Goal: Contribute content: Add original content to the website for others to see

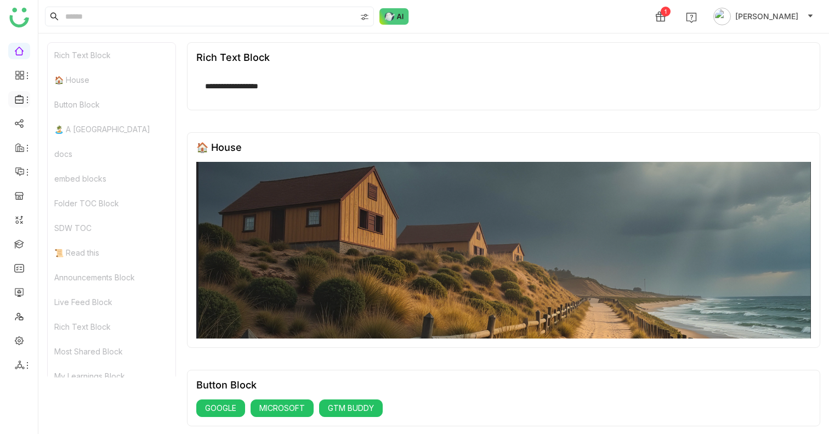
click at [16, 99] on span at bounding box center [18, 99] width 5 height 0
click at [74, 161] on link "Library" at bounding box center [76, 162] width 71 height 8
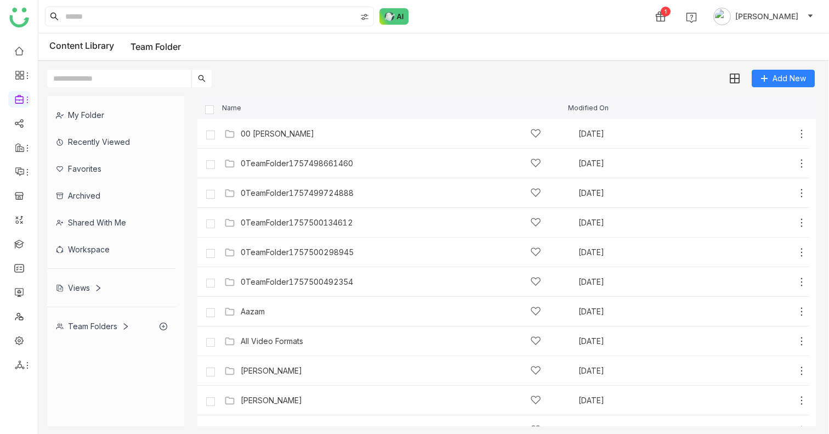
click at [96, 252] on div "Workspace" at bounding box center [111, 249] width 129 height 27
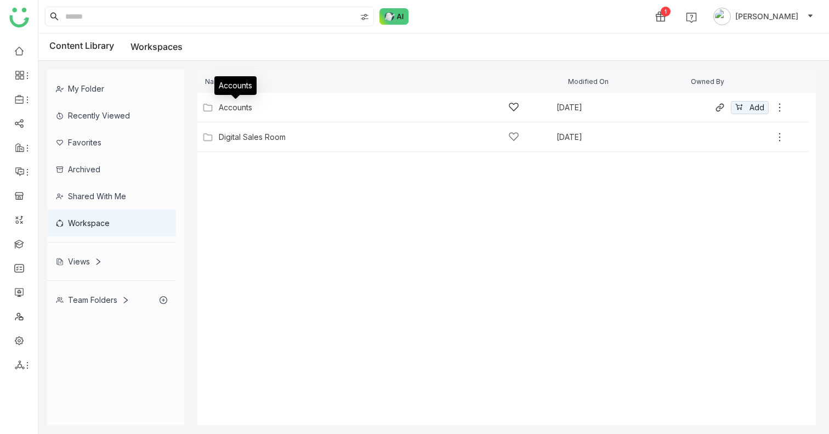
click at [244, 108] on div "Accounts" at bounding box center [235, 107] width 33 height 9
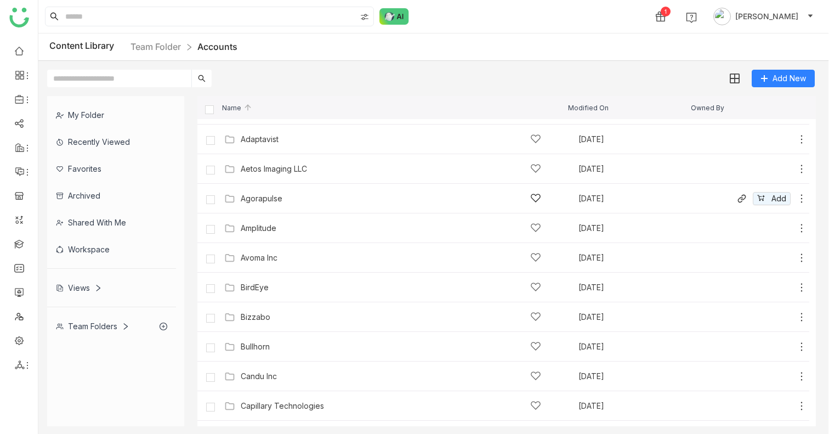
scroll to position [25, 0]
click at [153, 77] on input "text" at bounding box center [119, 79] width 144 height 18
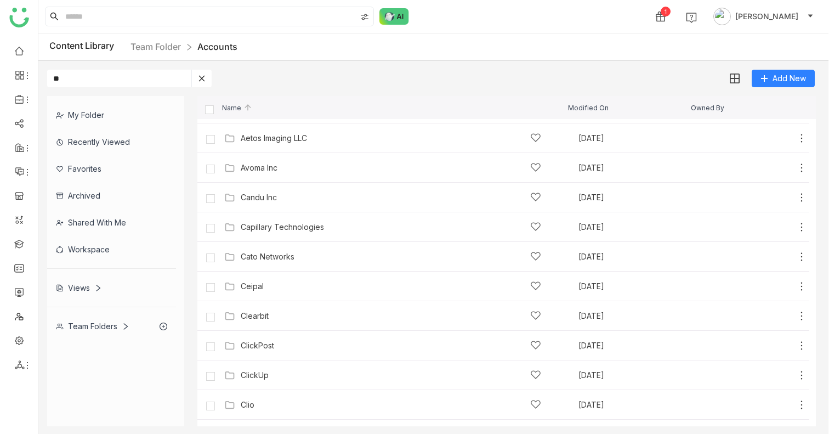
scroll to position [0, 0]
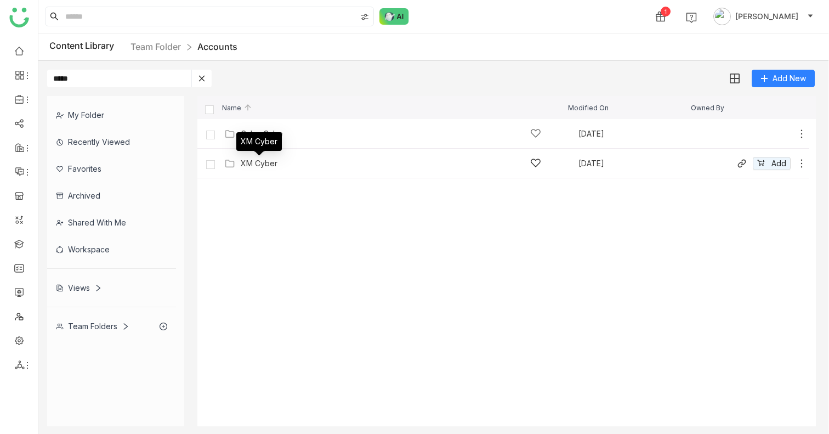
type input "*****"
click at [272, 163] on div "XM Cyber" at bounding box center [259, 163] width 37 height 9
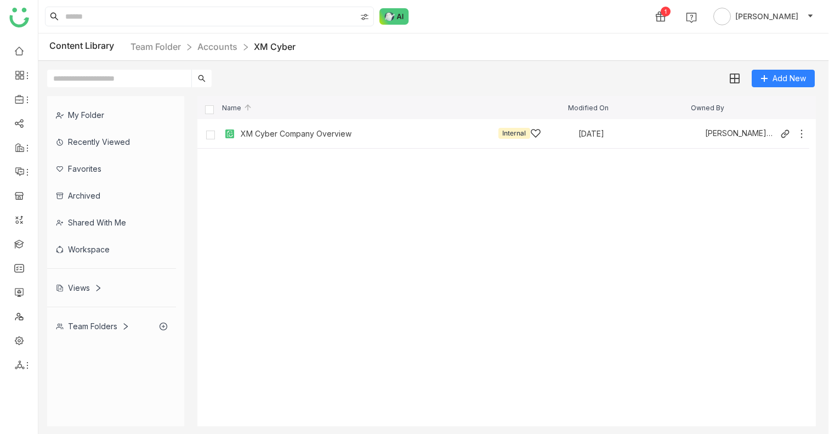
click at [314, 139] on div "XM Cyber Company Overview Internal" at bounding box center [391, 134] width 300 height 12
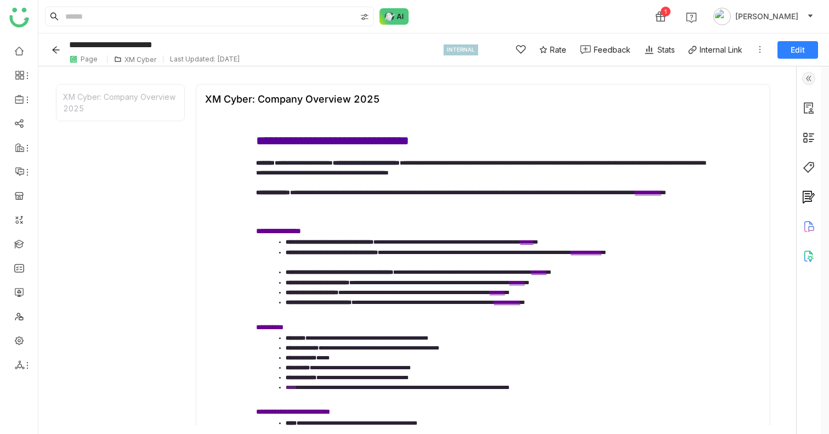
click at [119, 92] on div "XM Cyber: Company Overview 2025" at bounding box center [120, 102] width 128 height 36
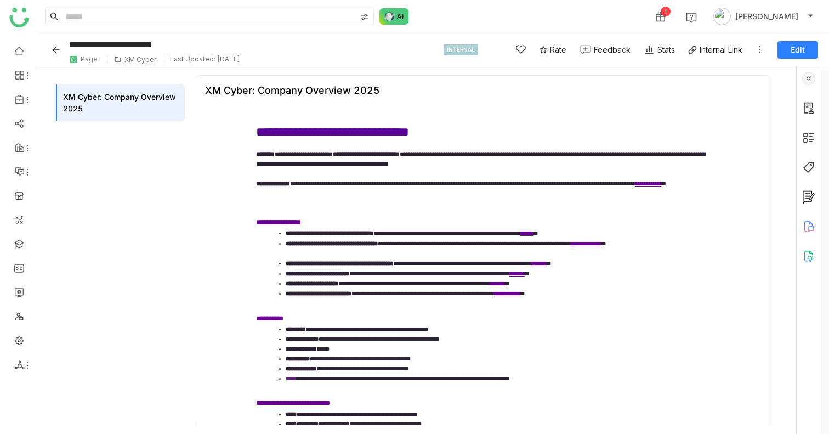
click at [287, 99] on div "**********" at bounding box center [483, 360] width 574 height 570
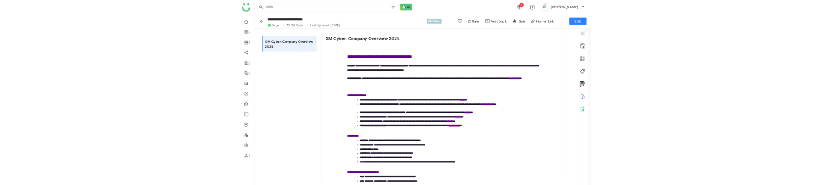
scroll to position [0, 0]
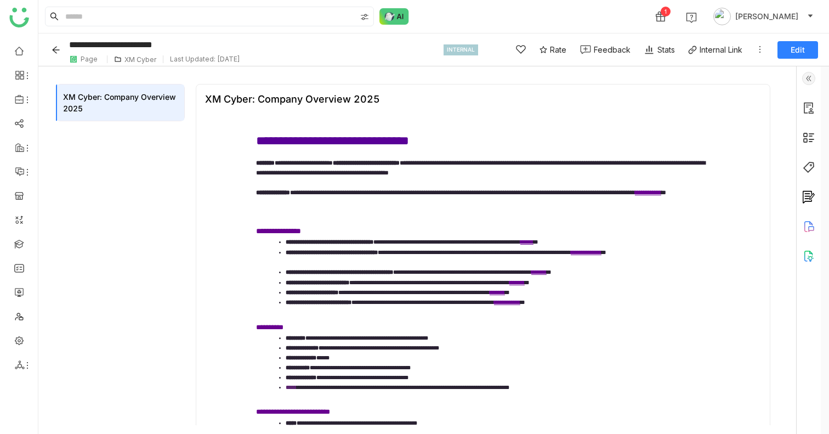
click at [57, 47] on icon "Back" at bounding box center [56, 49] width 9 height 9
click at [56, 50] on icon "Back" at bounding box center [56, 49] width 9 height 9
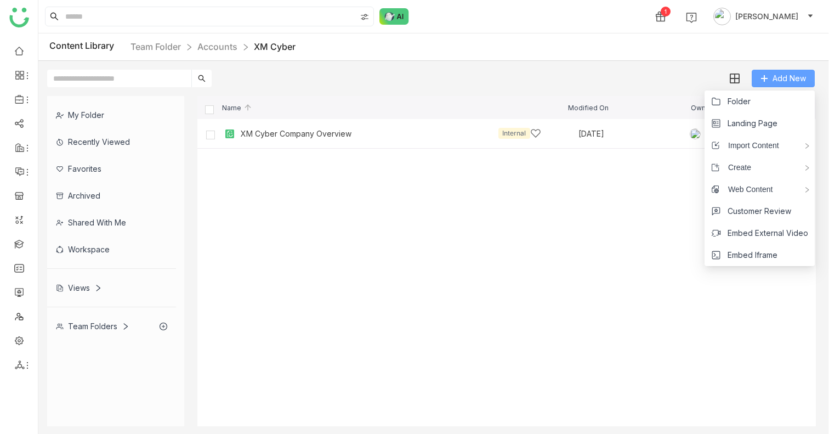
click at [802, 78] on span "Add New" at bounding box center [788, 78] width 33 height 12
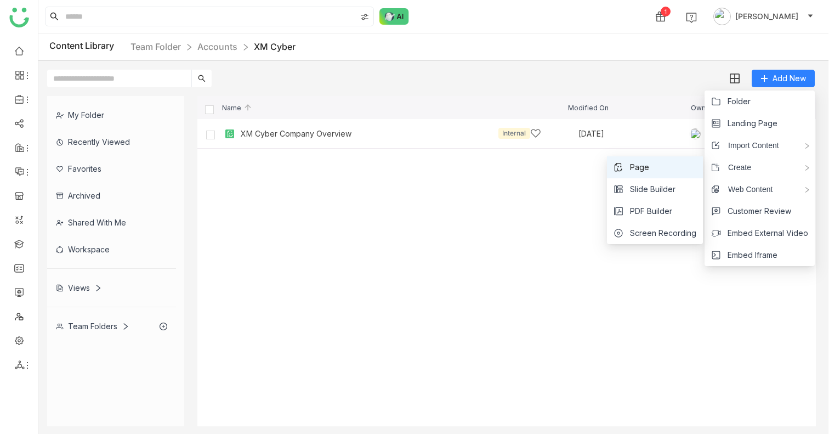
click at [653, 169] on li "Page" at bounding box center [655, 167] width 96 height 22
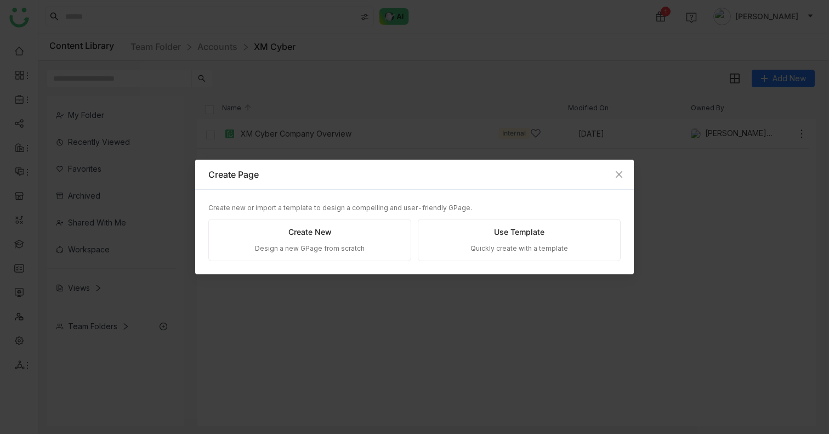
click at [330, 238] on div "Create New Design a new GPage from scratch" at bounding box center [309, 240] width 203 height 42
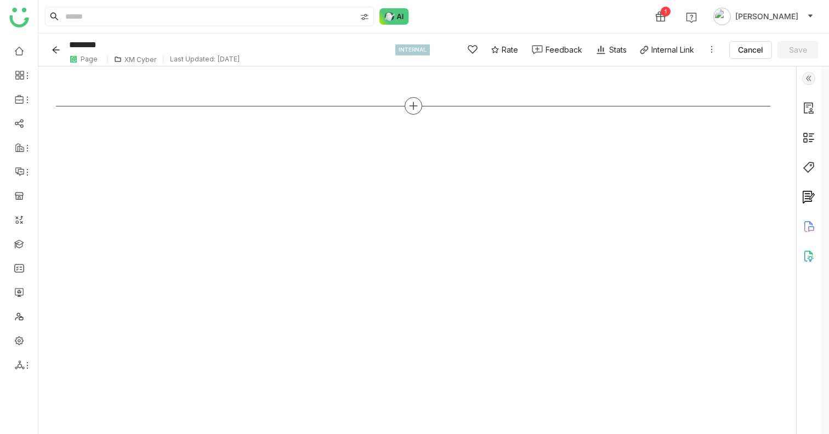
click at [429, 111] on div at bounding box center [413, 106] width 714 height 18
click at [418, 107] on icon at bounding box center [413, 106] width 10 height 10
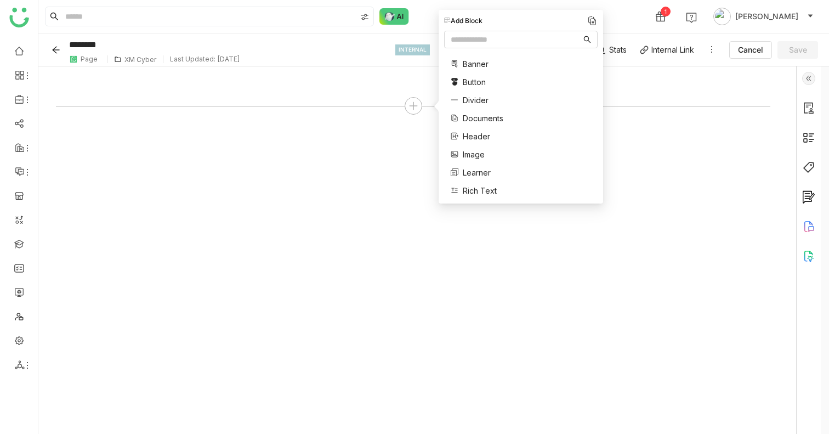
click at [487, 117] on span "Documents" at bounding box center [483, 118] width 41 height 12
